Goal: Task Accomplishment & Management: Use online tool/utility

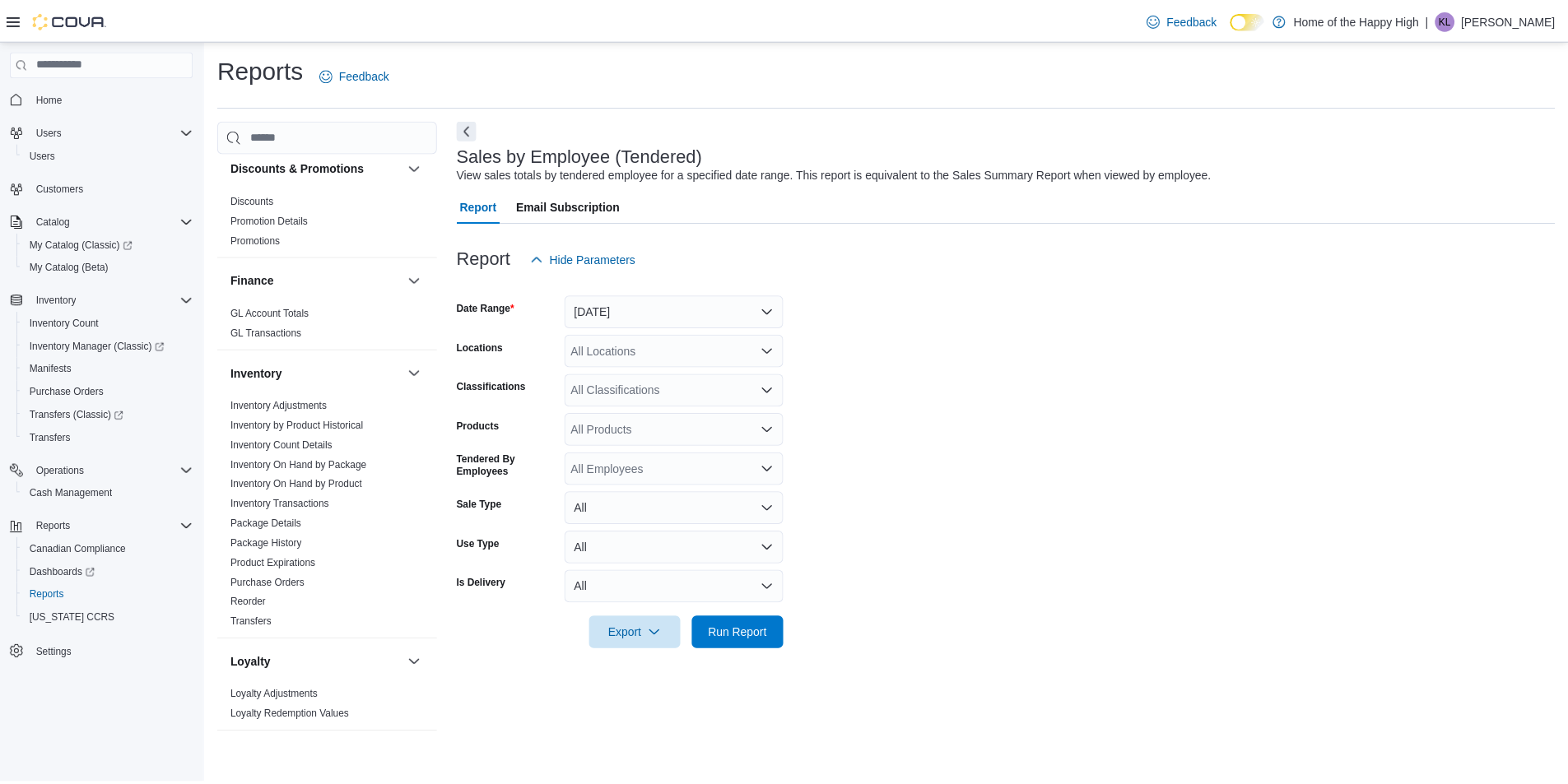
scroll to position [247, 0]
click at [343, 465] on link "Inventory On Hand by Package" at bounding box center [301, 466] width 137 height 12
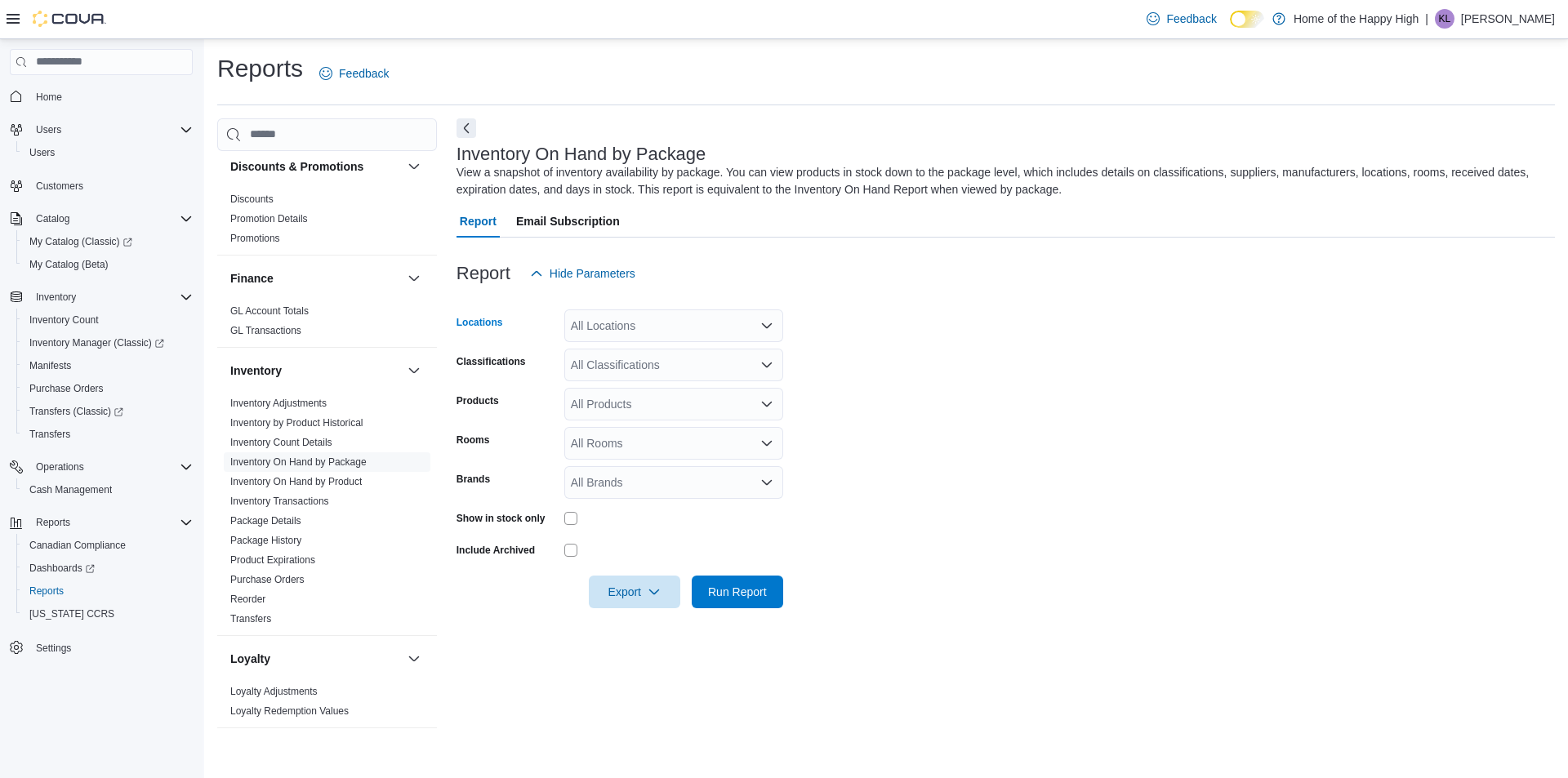
click at [629, 326] on div "All Locations" at bounding box center [673, 325] width 219 height 32
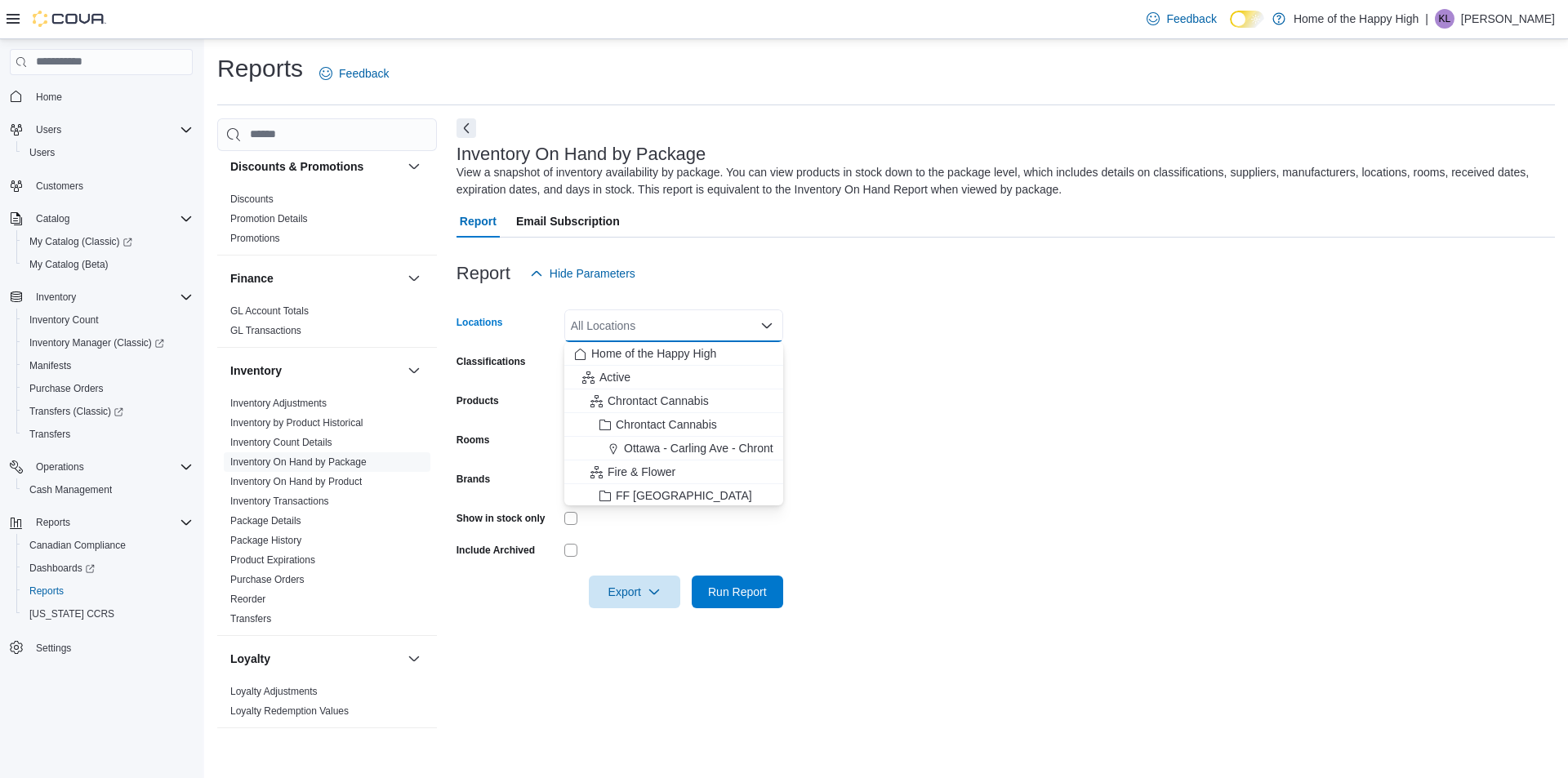
click at [740, 283] on div "Report Hide Parameters" at bounding box center [1005, 273] width 1098 height 32
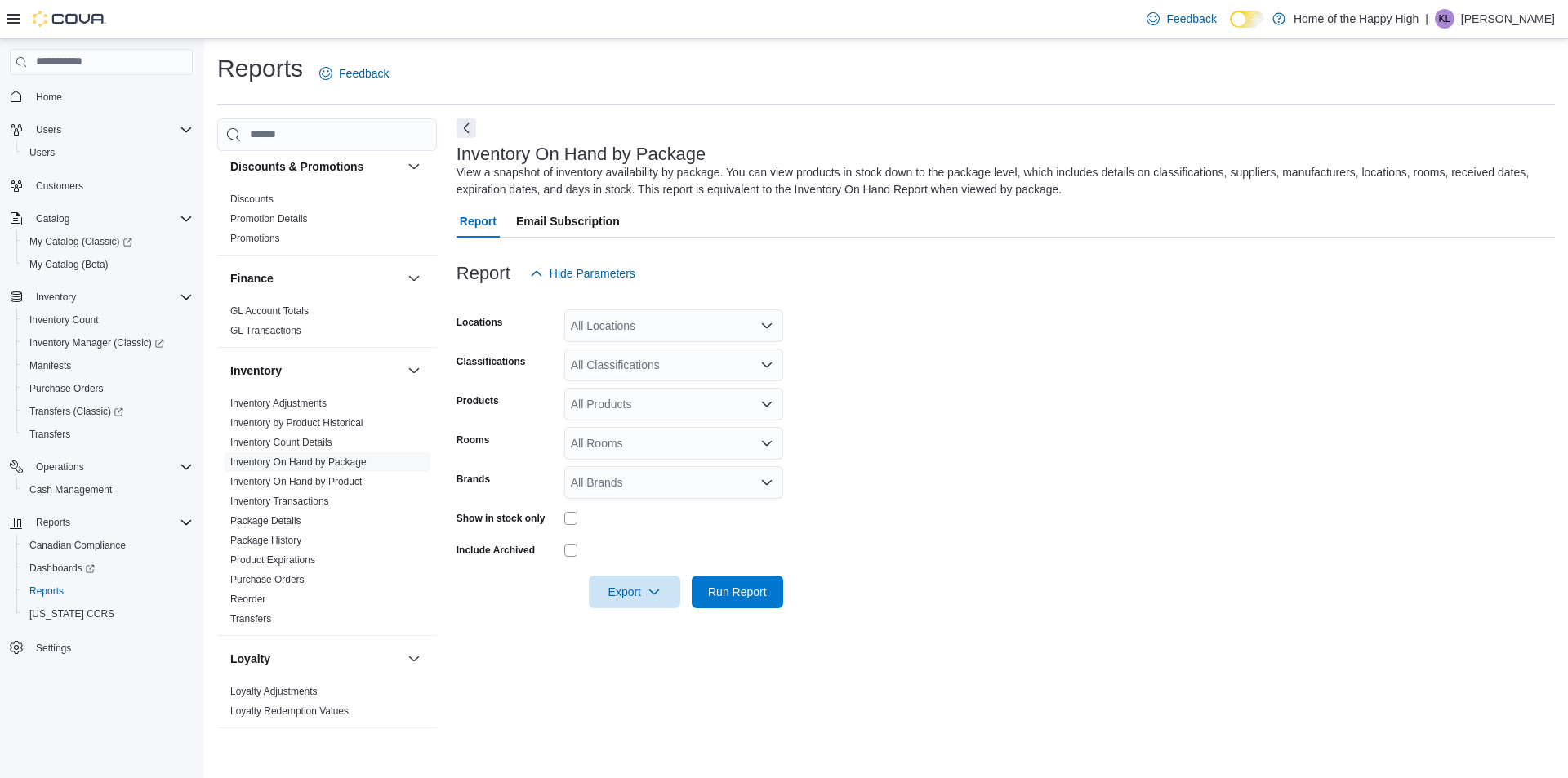
click at [705, 332] on div "All Locations" at bounding box center [673, 325] width 219 height 32
type input "******"
click at [714, 347] on span "Winnipeg - Park City Commons - Fire & Flower" at bounding box center [751, 354] width 238 height 17
click at [952, 319] on form "Locations Winnipeg - Park City Commons - Fire & Flower Classifications All Clas…" at bounding box center [1005, 449] width 1098 height 318
click at [689, 371] on div "All Classifications" at bounding box center [673, 365] width 219 height 32
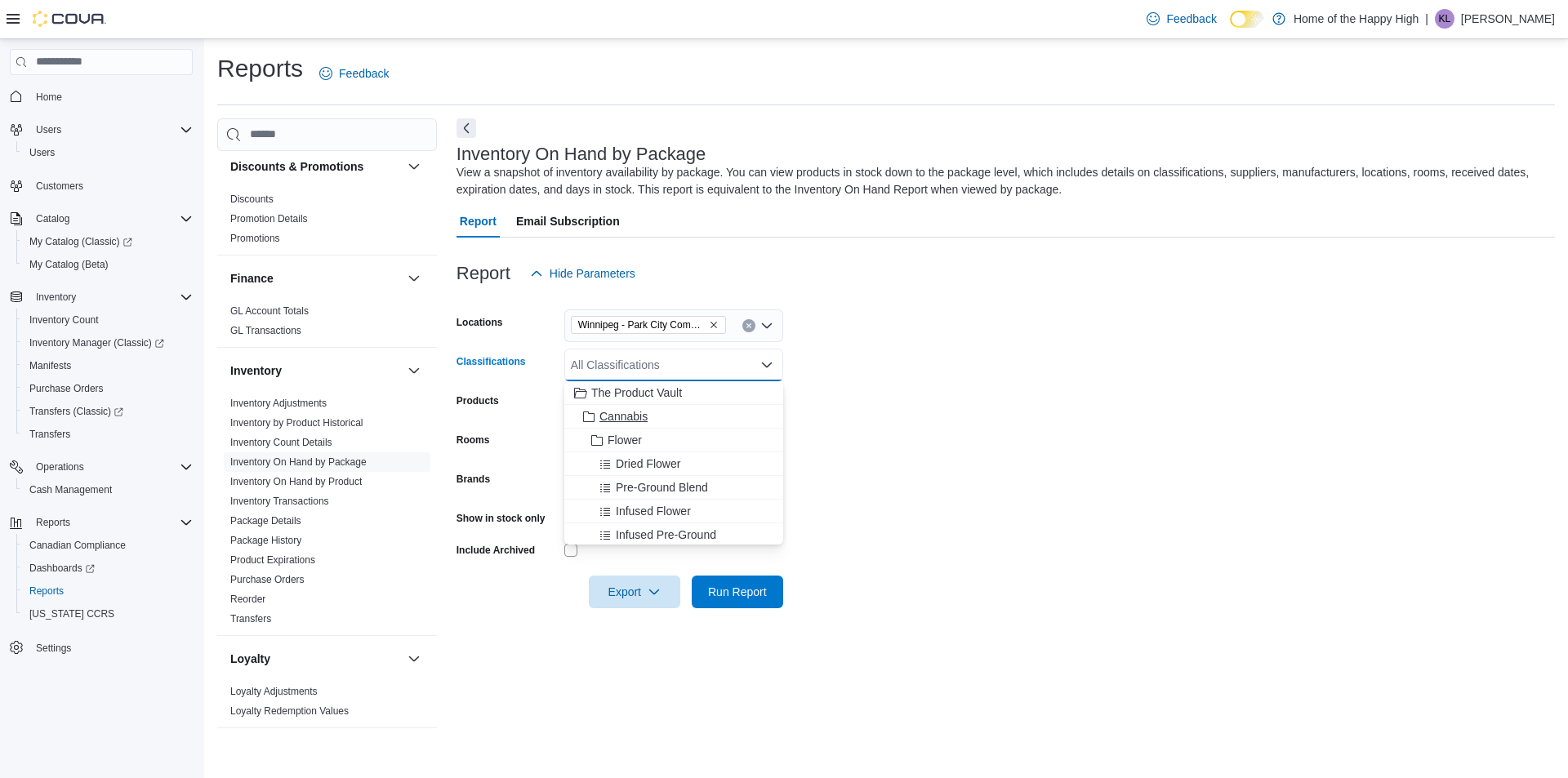
click at [633, 421] on span "Cannabis" at bounding box center [624, 416] width 48 height 17
click at [984, 424] on form "Locations Winnipeg - Park City Commons - Fire & Flower Classifications Cannabis…" at bounding box center [1005, 449] width 1098 height 318
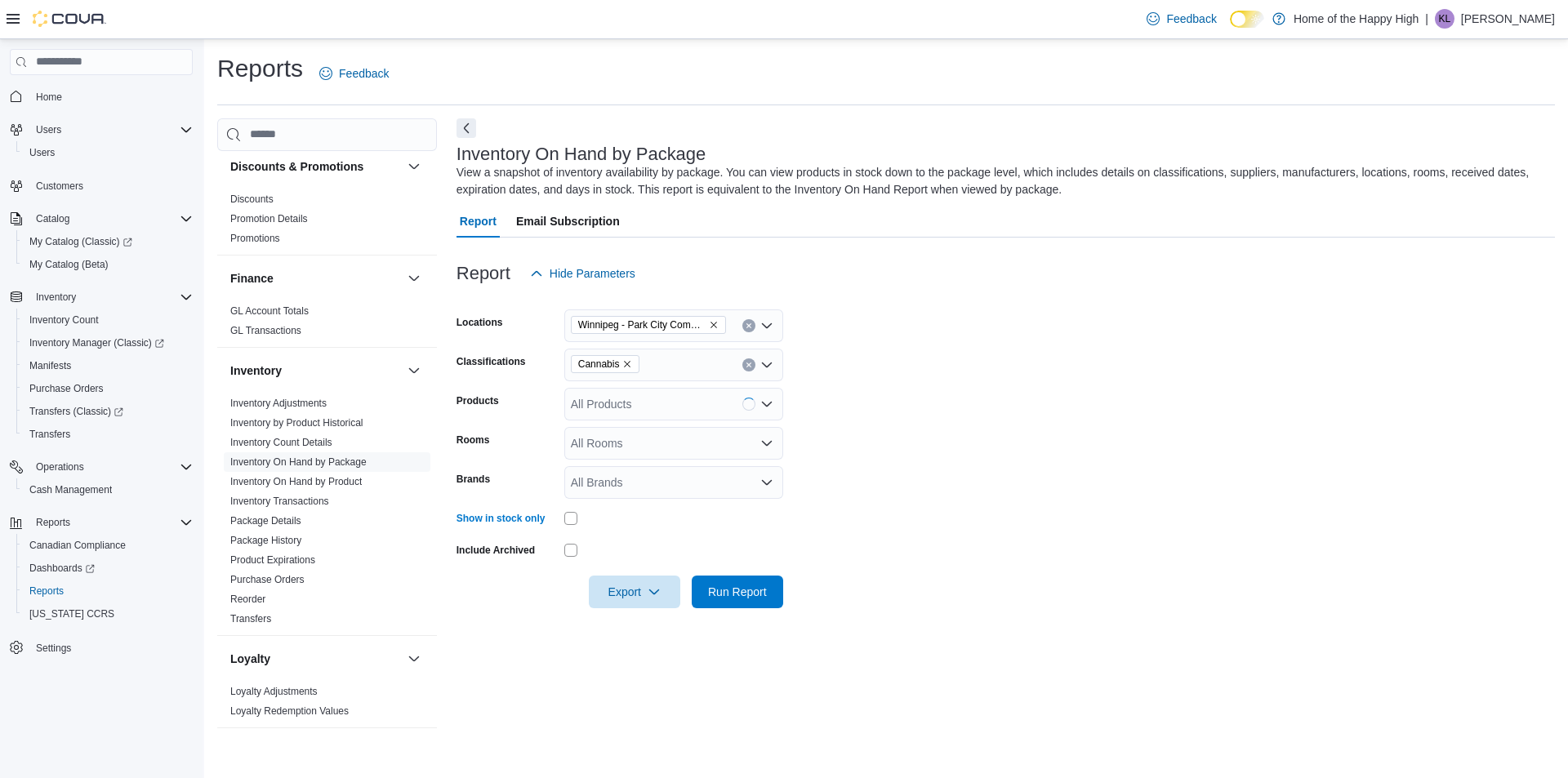
click at [1026, 474] on form "Locations Winnipeg - Park City Commons - Fire & Flower Classifications Cannabis…" at bounding box center [1005, 449] width 1098 height 318
click at [737, 595] on span "Run Report" at bounding box center [737, 592] width 59 height 17
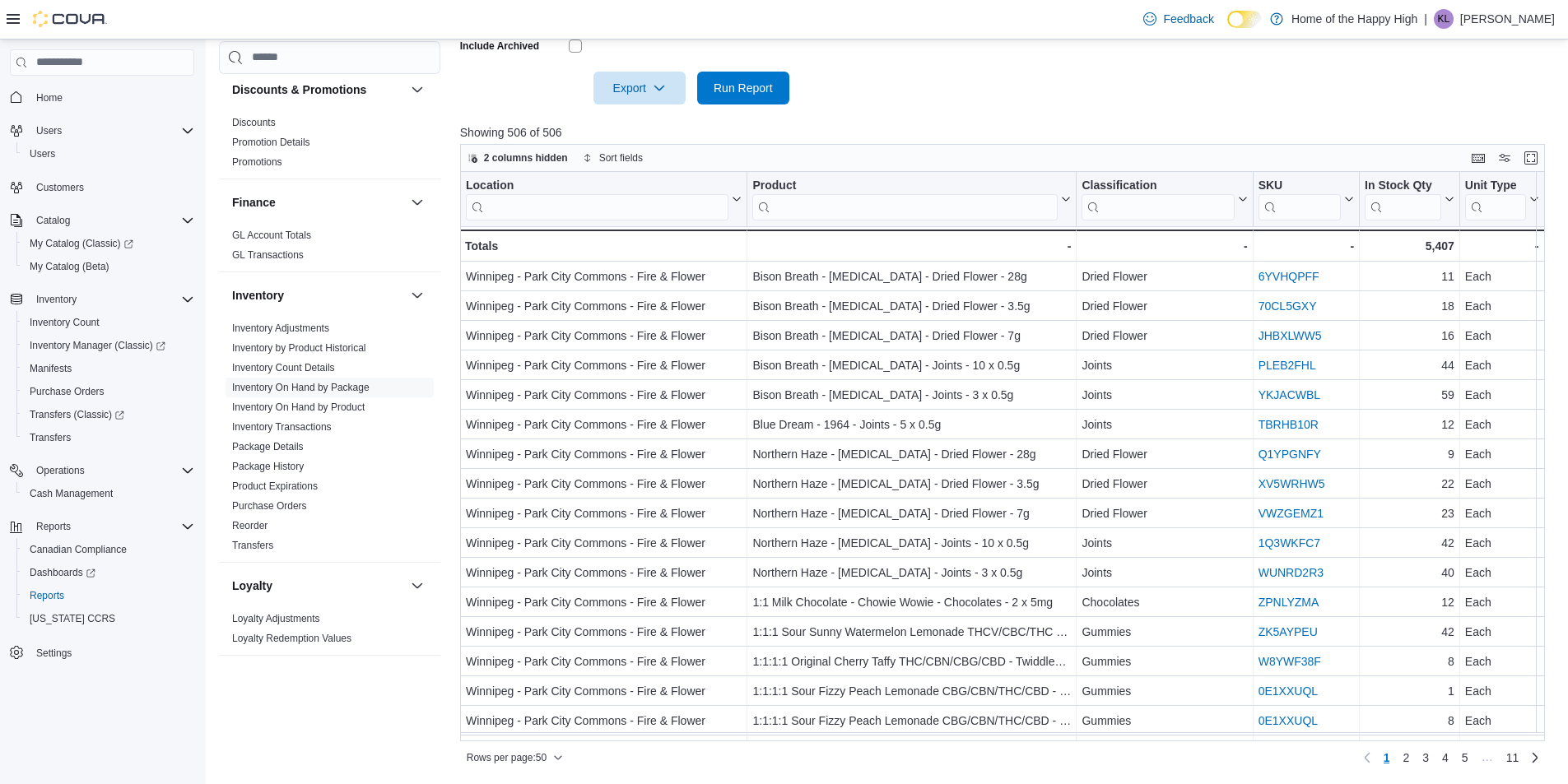
scroll to position [261, 0]
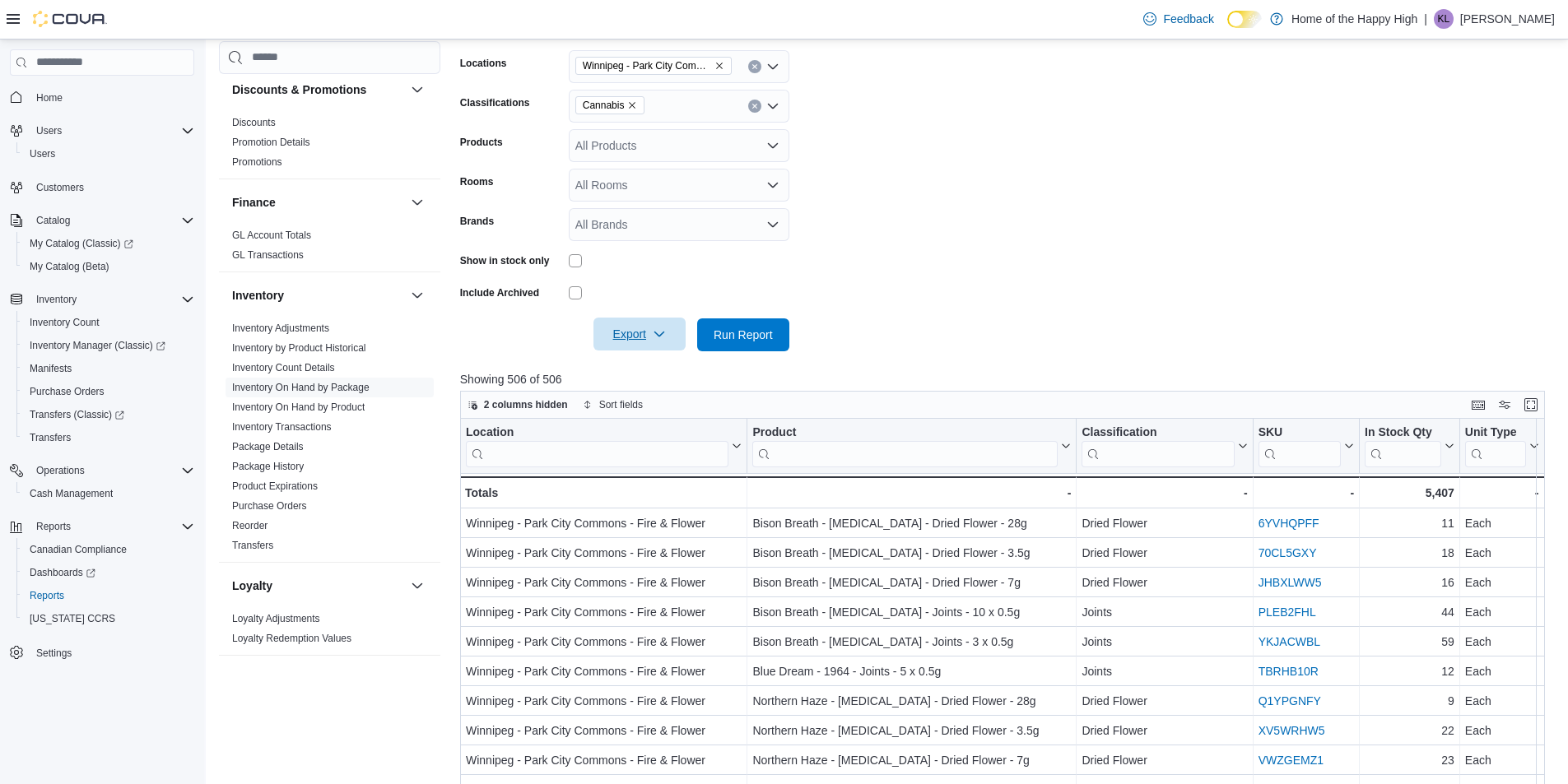
click at [663, 336] on icon "button" at bounding box center [659, 334] width 13 height 13
click at [673, 368] on span "Export to Excel" at bounding box center [642, 368] width 74 height 13
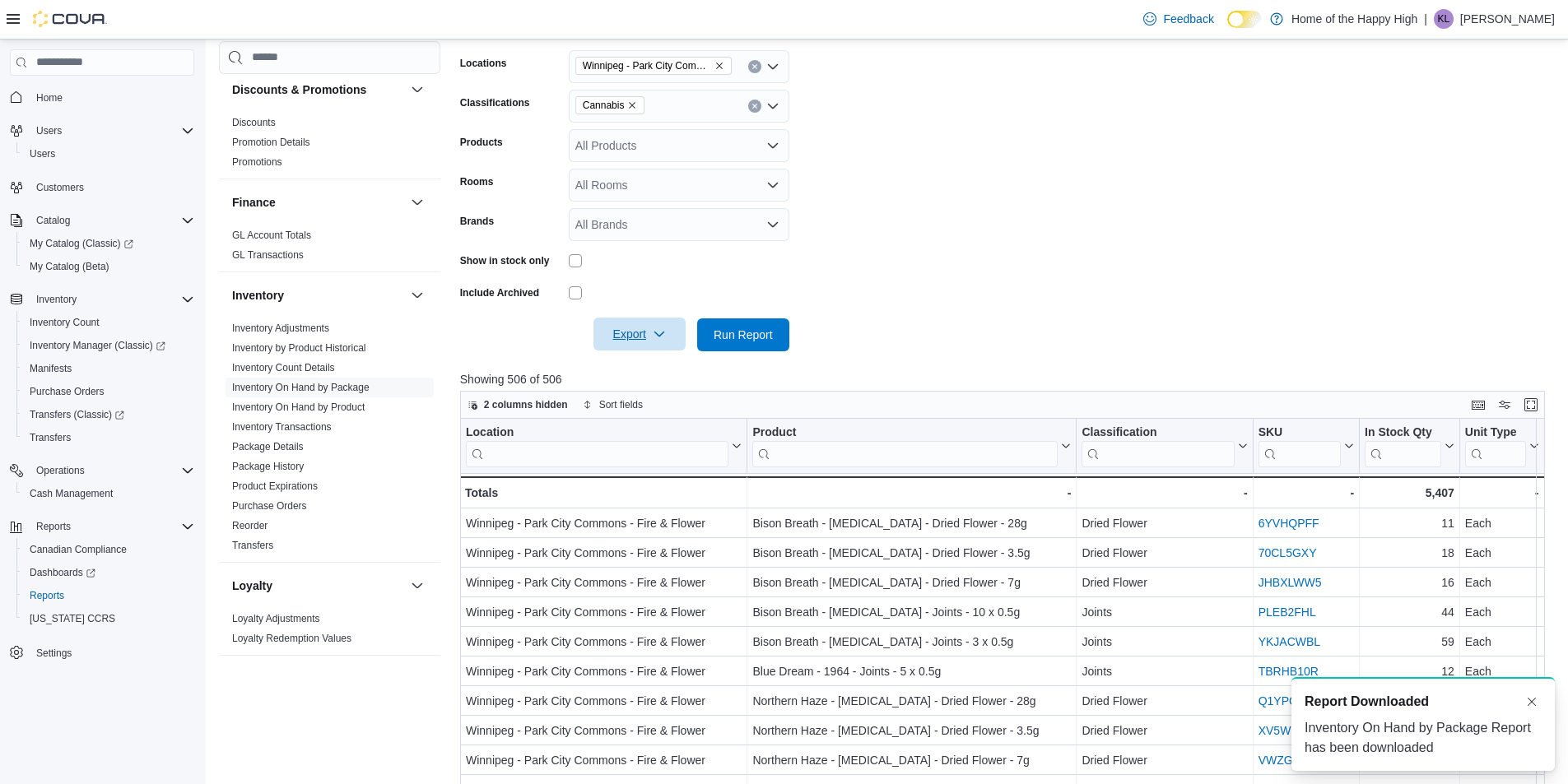
scroll to position [0, 0]
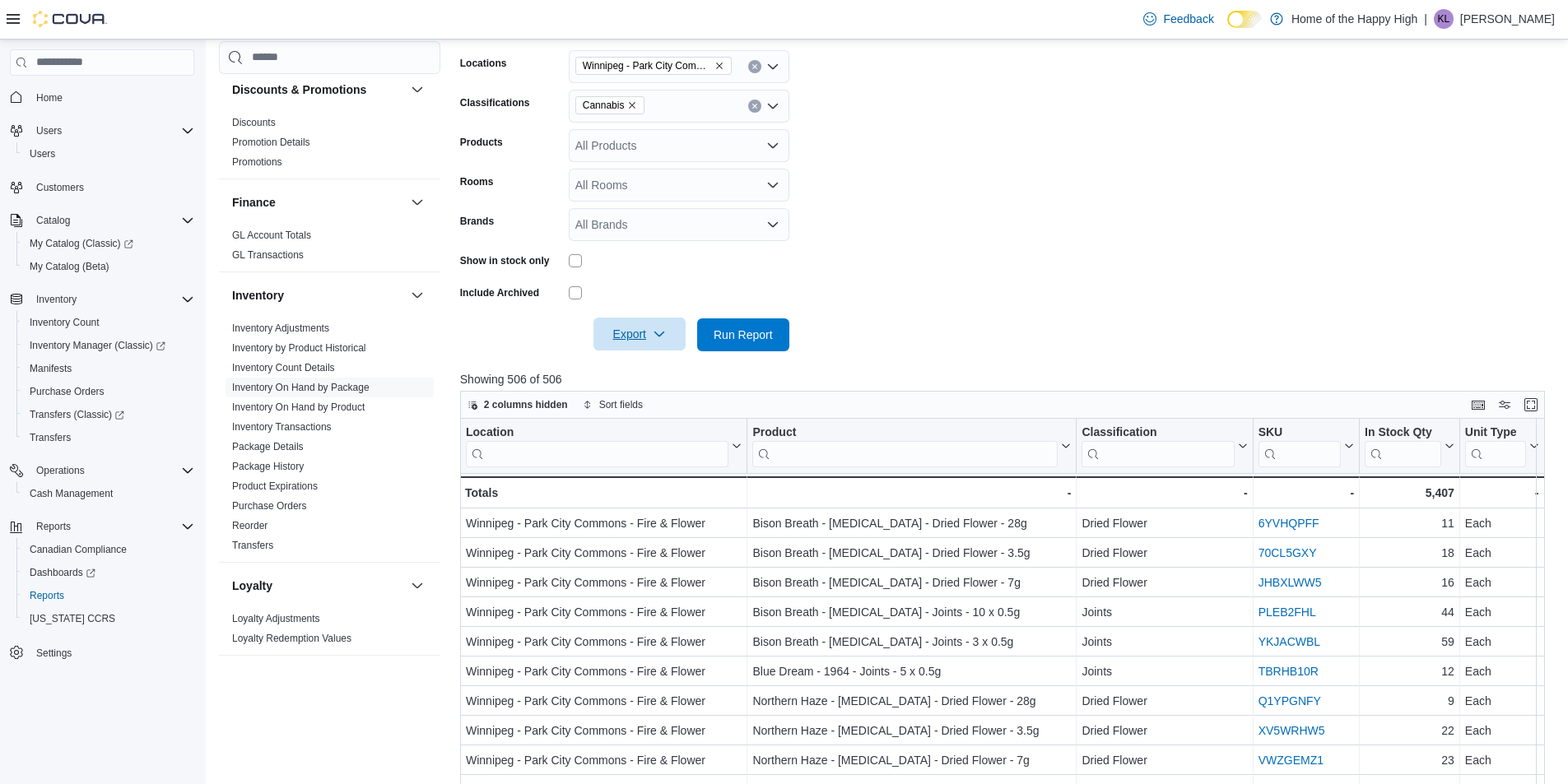
click at [1146, 221] on form "Locations Winnipeg - Park City Commons - Fire & Flower Classifications Cannabis…" at bounding box center [1008, 190] width 1096 height 321
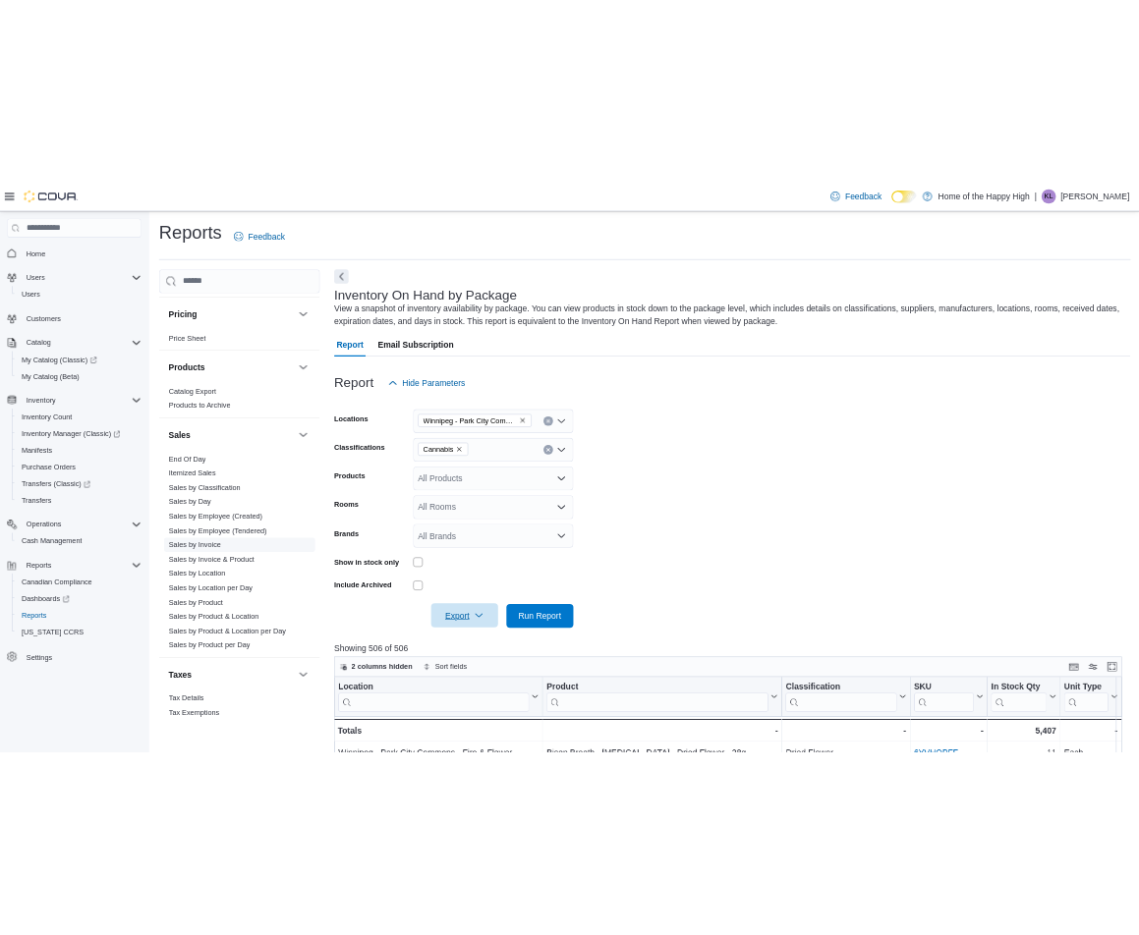
scroll to position [1081, 0]
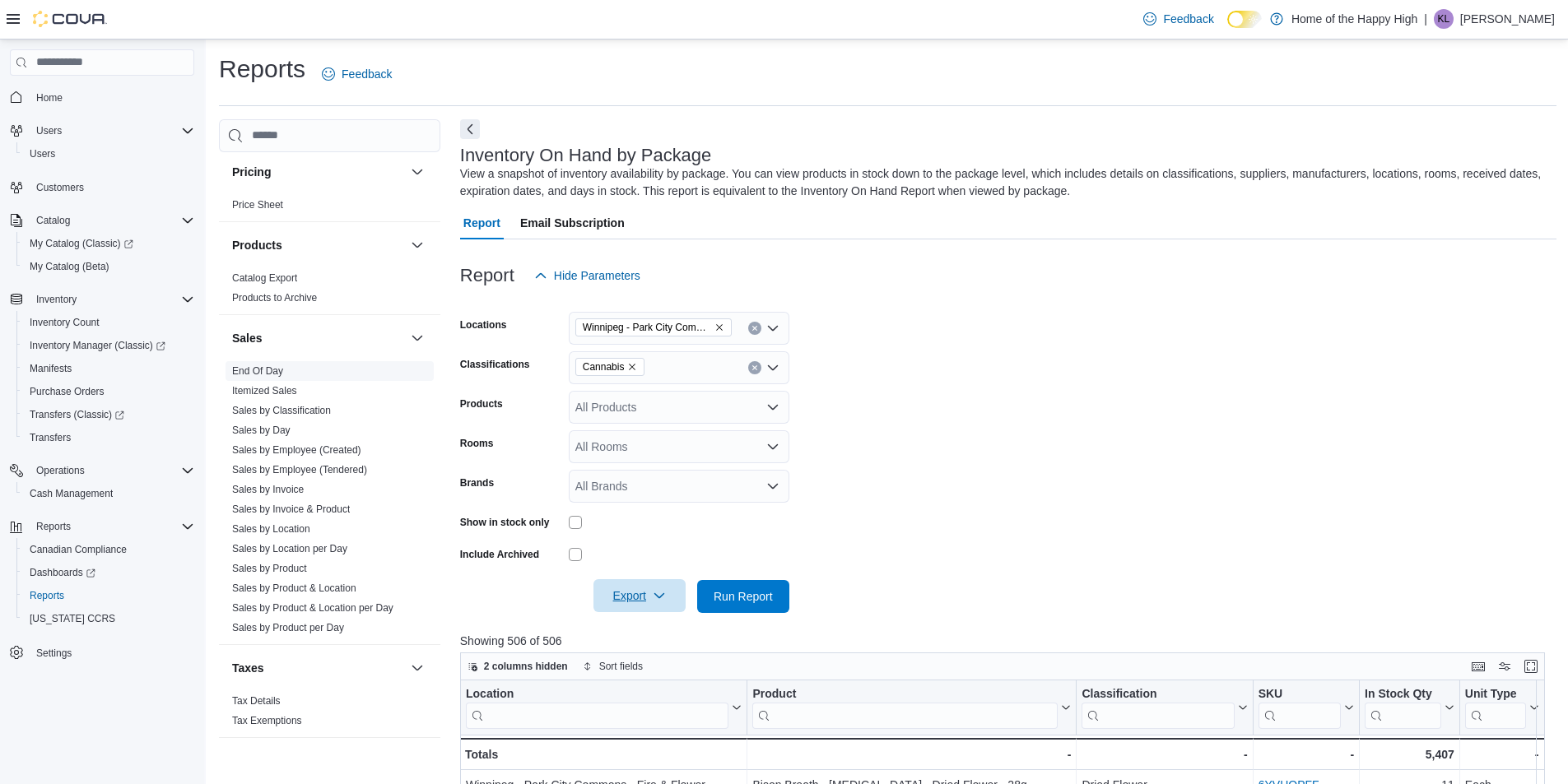
click at [267, 366] on link "End Of Day" at bounding box center [257, 371] width 51 height 12
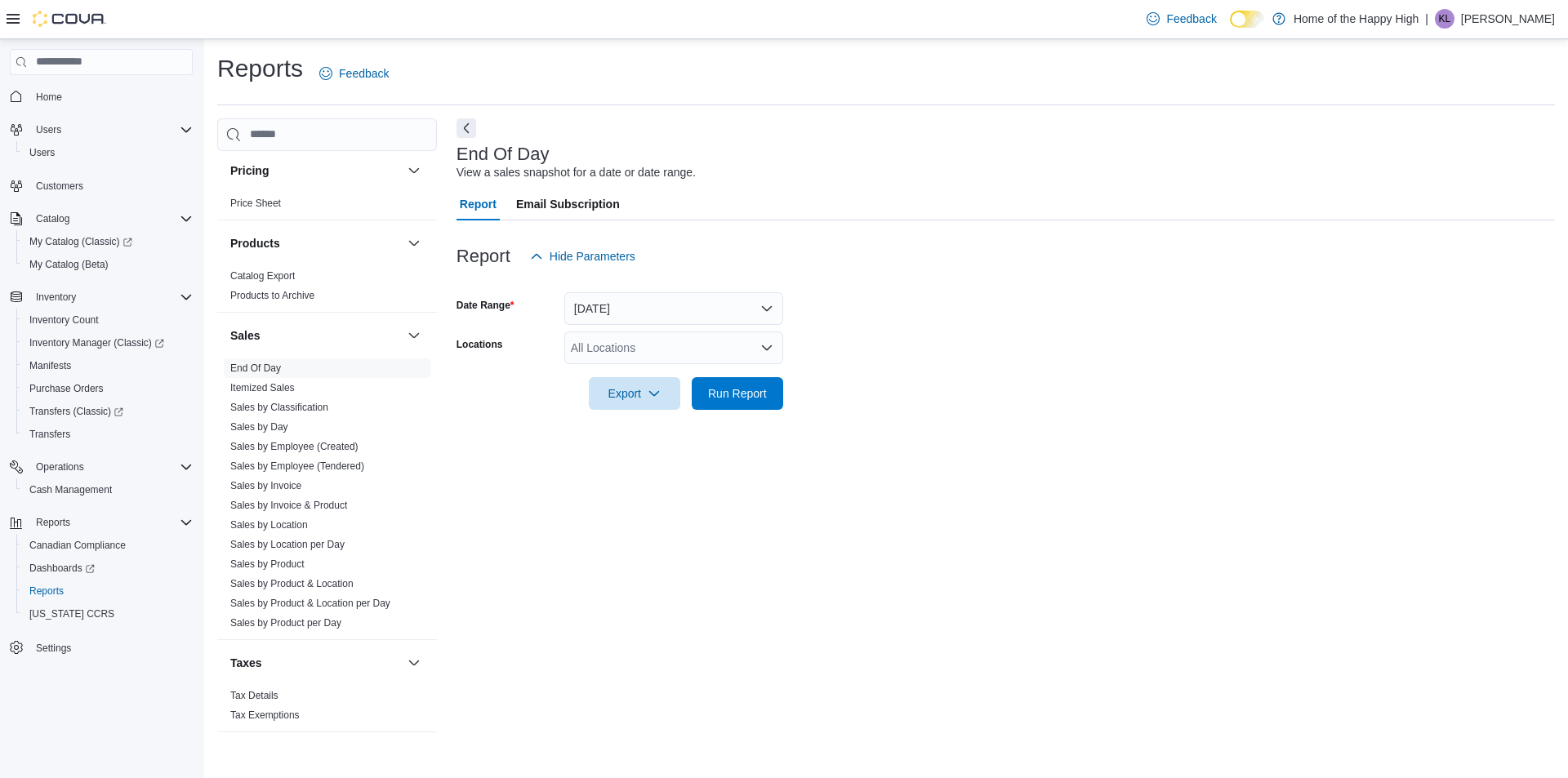
click at [1077, 266] on div "Report Hide Parameters" at bounding box center [1005, 256] width 1098 height 32
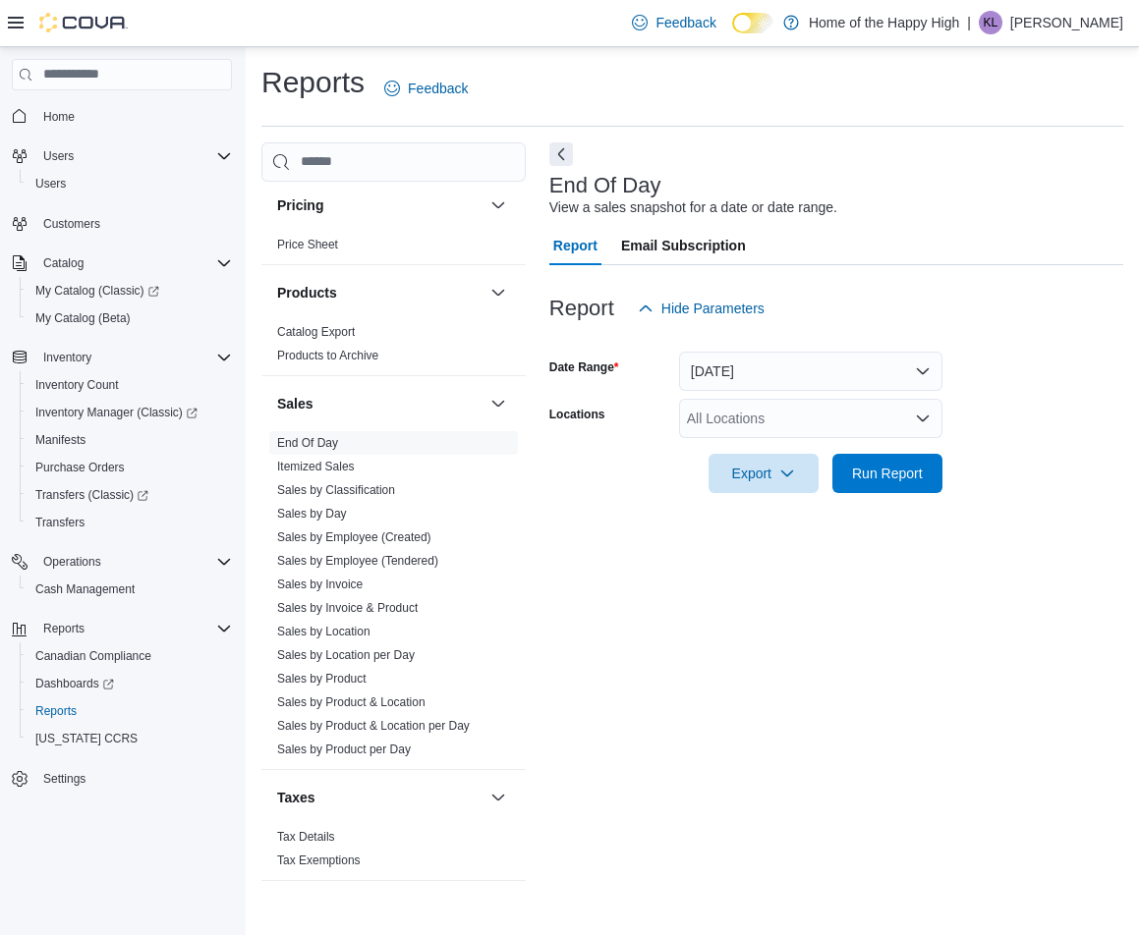
drag, startPoint x: 544, startPoint y: 165, endPoint x: 911, endPoint y: 215, distance: 369.9
click at [909, 217] on div "Cash Management Cash Management Cash Out Details Compliance OCS Transaction Sub…" at bounding box center [692, 512] width 862 height 741
click at [911, 215] on div "End Of Day View a sales snapshot for a date or date range." at bounding box center [831, 196] width 564 height 44
drag, startPoint x: 926, startPoint y: 188, endPoint x: 927, endPoint y: 167, distance: 20.7
click at [927, 188] on div "End Of Day View a sales snapshot for a date or date range." at bounding box center [831, 196] width 564 height 44
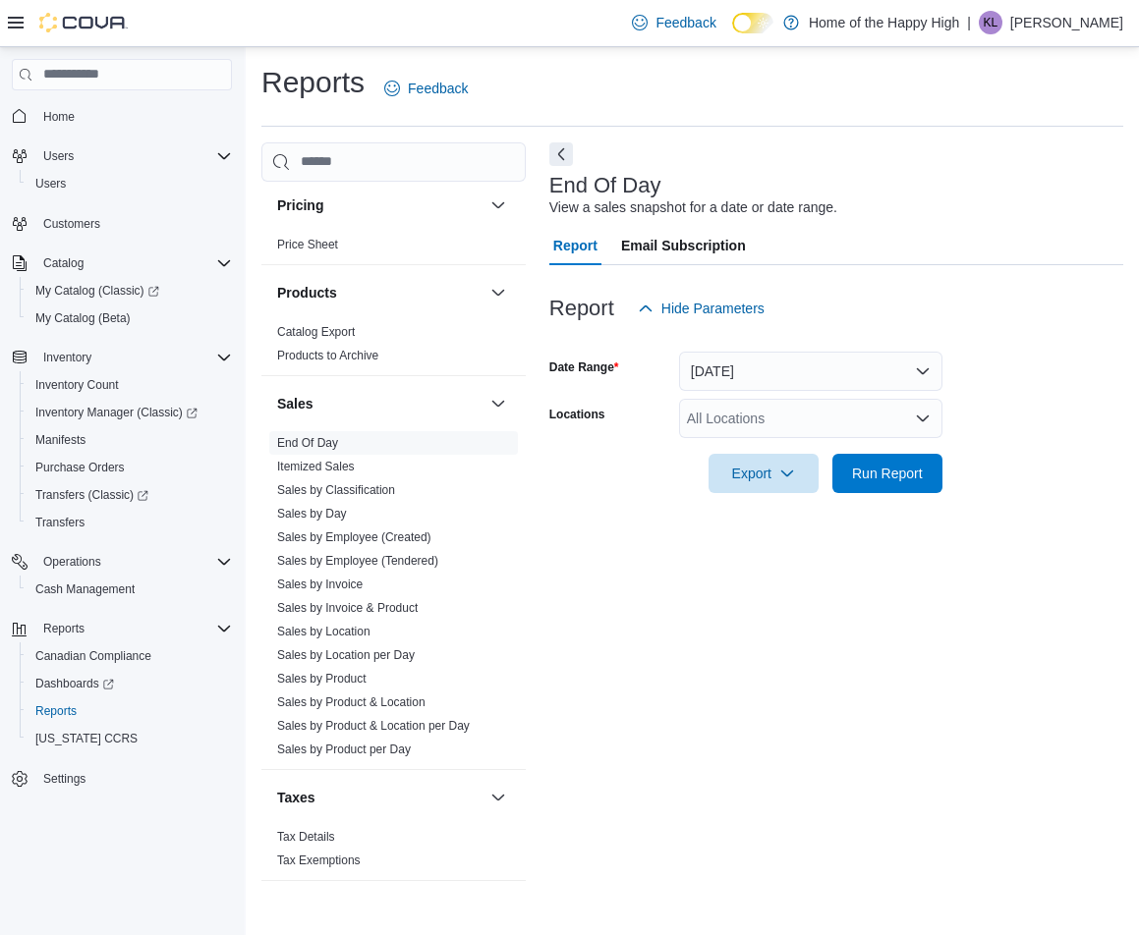
click at [958, 226] on div "Report Email Subscription" at bounding box center [836, 245] width 574 height 39
